Goal: Check status: Check status

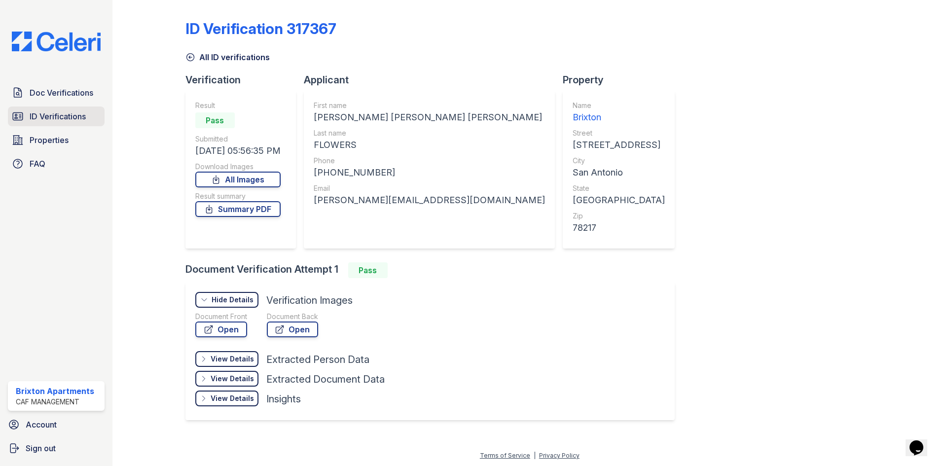
click at [30, 121] on span "ID Verifications" at bounding box center [58, 117] width 56 height 12
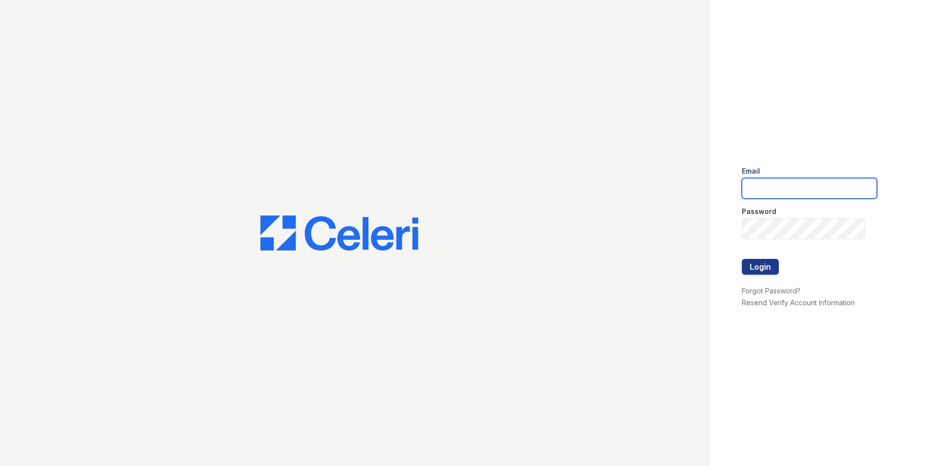
type input "[DOMAIN_NAME][EMAIL_ADDRESS][DOMAIN_NAME]"
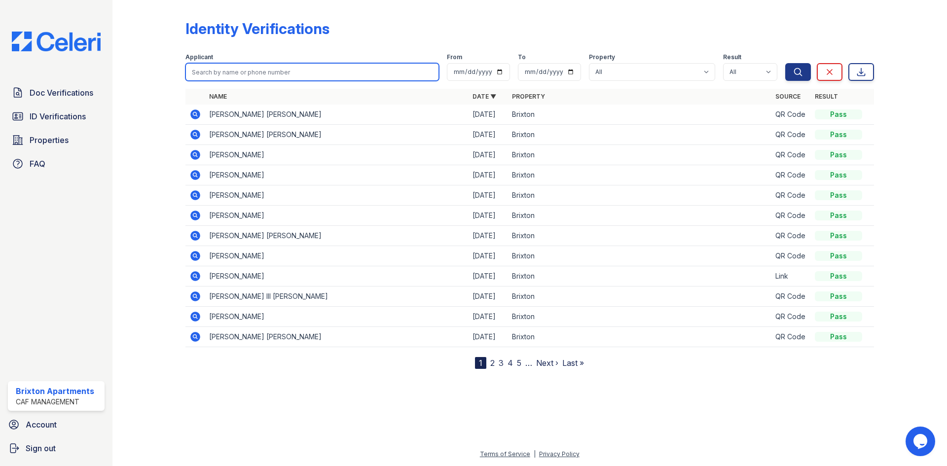
click at [290, 66] on input "search" at bounding box center [312, 72] width 254 height 18
type input "alexis"
click at [785, 63] on button "Search" at bounding box center [798, 72] width 26 height 18
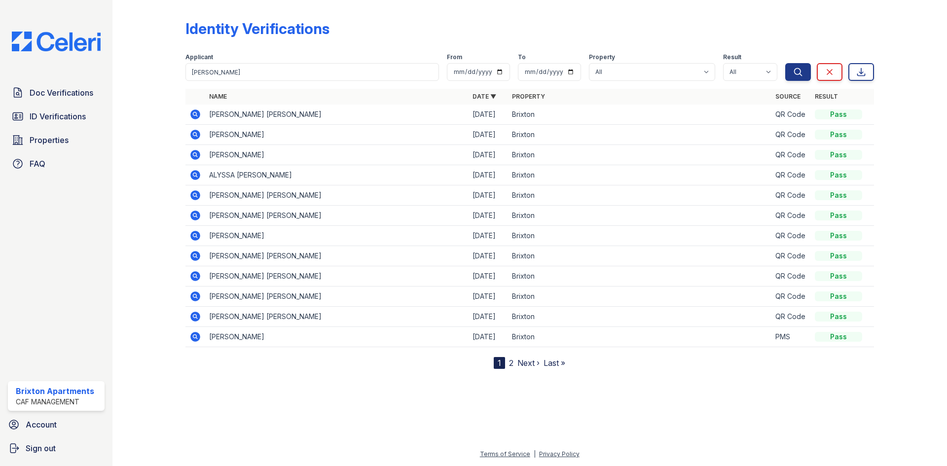
click at [199, 114] on icon at bounding box center [195, 115] width 10 height 10
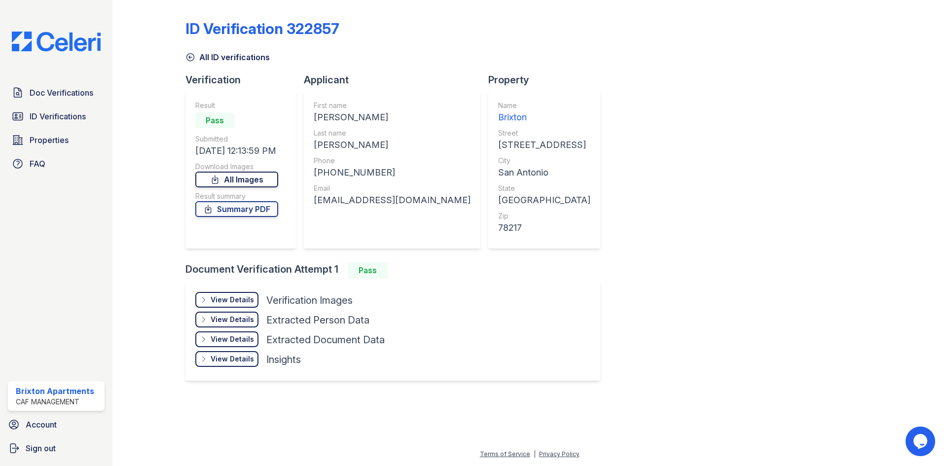
click at [275, 181] on link "All Images" at bounding box center [236, 180] width 83 height 16
